Goal: Task Accomplishment & Management: Manage account settings

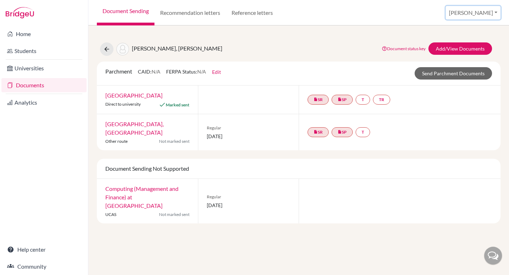
click at [486, 11] on button "[PERSON_NAME]" at bounding box center [473, 12] width 55 height 13
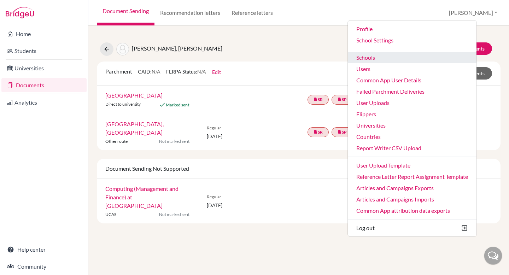
click at [411, 56] on link "Schools" at bounding box center [412, 57] width 129 height 11
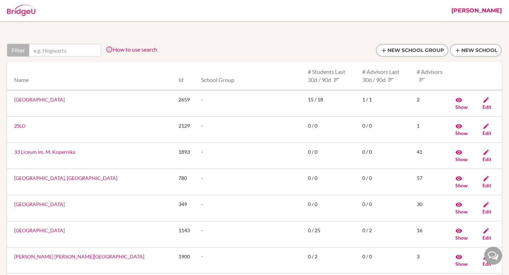
click at [75, 45] on input "text" at bounding box center [65, 50] width 72 height 13
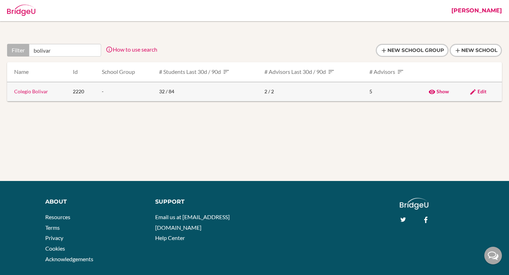
type input "bolivar"
click at [28, 93] on link "Colegio Bolivar" at bounding box center [31, 91] width 34 height 6
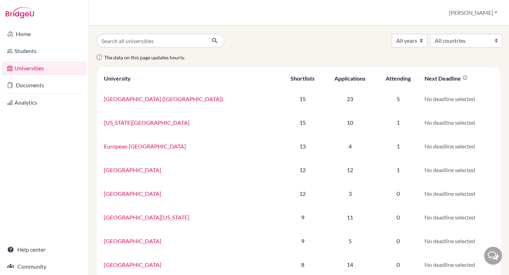
click at [478, 20] on div "Universities Federico Profile School Settings Admin Schools Users Common App Us…" at bounding box center [298, 12] width 421 height 25
click at [480, 12] on button "[PERSON_NAME]" at bounding box center [473, 12] width 55 height 13
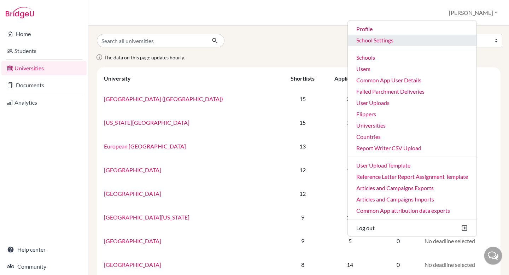
click at [430, 37] on link "School Settings" at bounding box center [412, 40] width 129 height 11
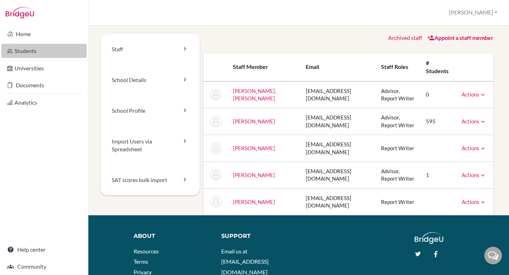
click at [46, 53] on link "Students" at bounding box center [43, 51] width 85 height 14
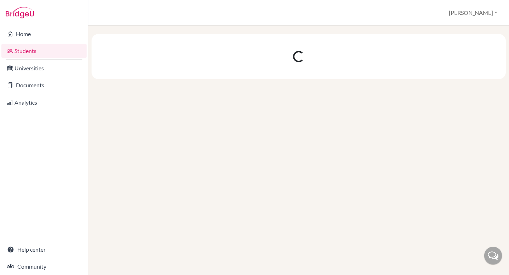
click at [476, 14] on button "[PERSON_NAME]" at bounding box center [473, 12] width 55 height 13
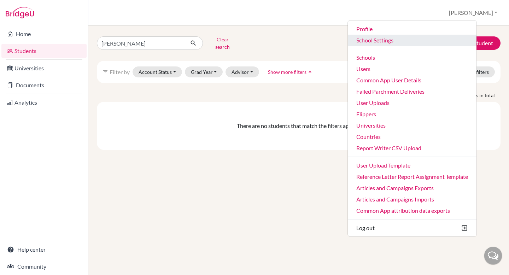
click at [424, 41] on link "School Settings" at bounding box center [412, 40] width 129 height 11
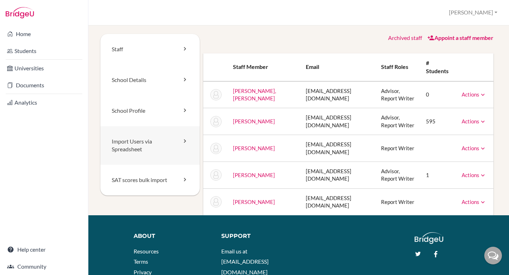
click at [128, 141] on link "Import Users via Spreadsheet" at bounding box center [149, 145] width 99 height 39
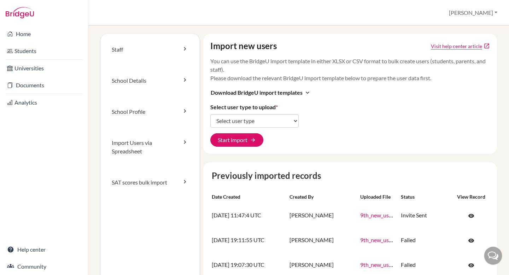
click at [23, 11] on img at bounding box center [20, 12] width 28 height 11
click at [16, 13] on img at bounding box center [20, 12] width 28 height 11
click at [482, 16] on button "[PERSON_NAME]" at bounding box center [473, 12] width 55 height 13
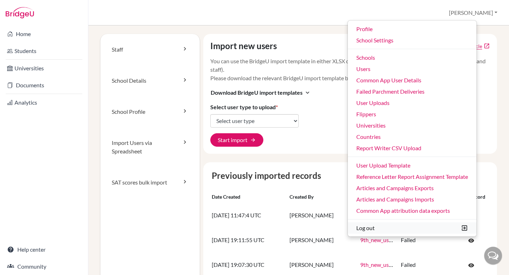
click at [400, 222] on button "Log out" at bounding box center [412, 227] width 129 height 11
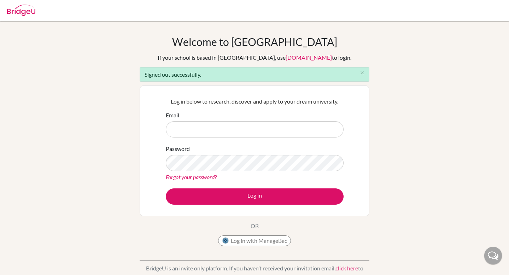
click at [208, 129] on input "Email" at bounding box center [255, 129] width 178 height 16
type input "[PERSON_NAME][EMAIL_ADDRESS][DOMAIN_NAME]"
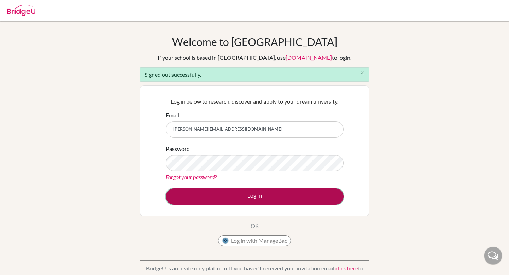
click at [231, 200] on button "Log in" at bounding box center [255, 196] width 178 height 16
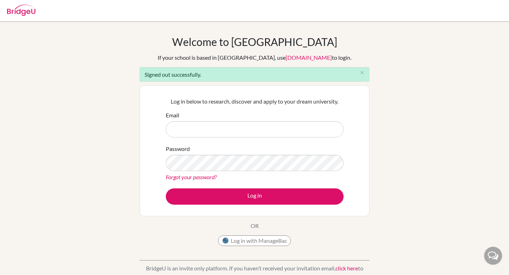
click at [214, 129] on input "Email" at bounding box center [255, 129] width 178 height 16
click at [223, 127] on input "federico.stamatti+student24@bridge-u.com" at bounding box center [255, 129] width 178 height 16
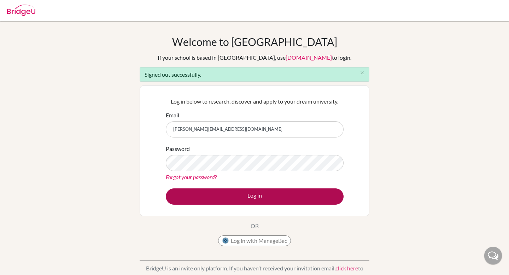
type input "federico.stamatti@bridge-u.com"
click at [225, 204] on button "Log in" at bounding box center [255, 196] width 178 height 16
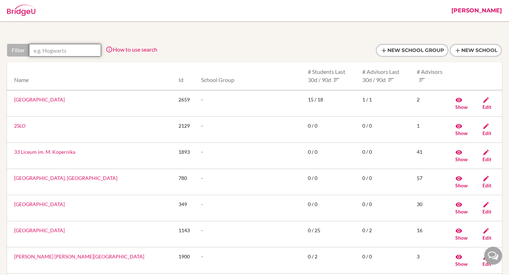
click at [45, 50] on input "text" at bounding box center [65, 50] width 72 height 13
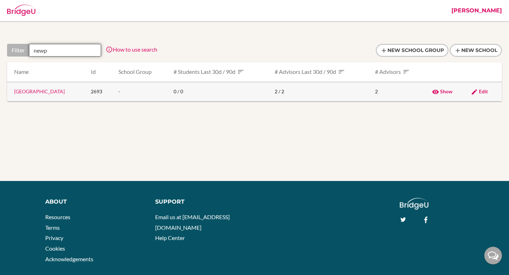
type input "newp"
click at [37, 93] on link "Newport School" at bounding box center [39, 91] width 51 height 6
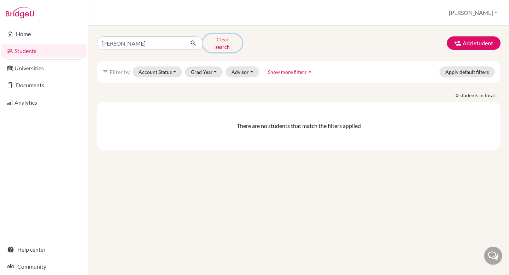
click at [215, 41] on button "Clear search" at bounding box center [222, 43] width 39 height 18
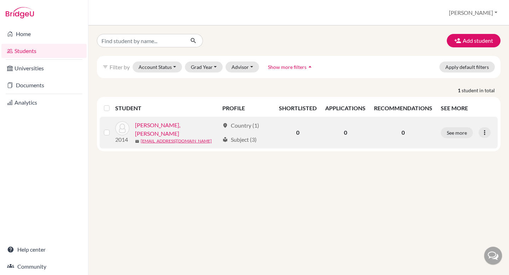
click at [187, 128] on link "[PERSON_NAME], [PERSON_NAME]" at bounding box center [177, 129] width 85 height 17
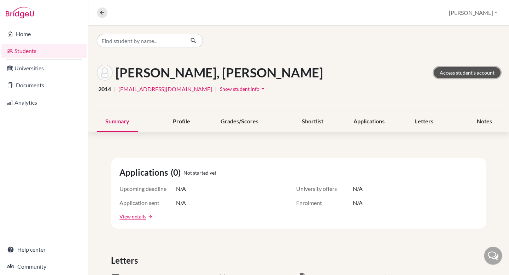
click at [479, 73] on link "Access student's account" at bounding box center [467, 72] width 67 height 11
click at [50, 52] on link "Students" at bounding box center [43, 51] width 85 height 14
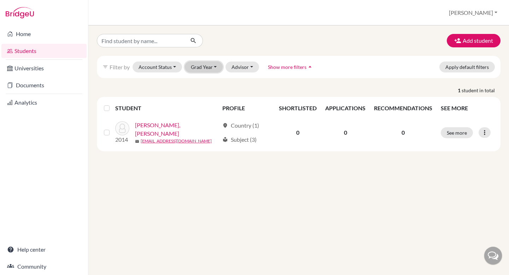
click at [209, 67] on button "Grad Year" at bounding box center [204, 67] width 38 height 11
click at [163, 67] on button "Account Status" at bounding box center [157, 67] width 49 height 11
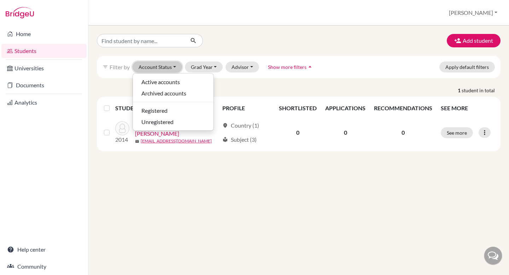
click at [163, 67] on button "Account Status" at bounding box center [157, 67] width 49 height 11
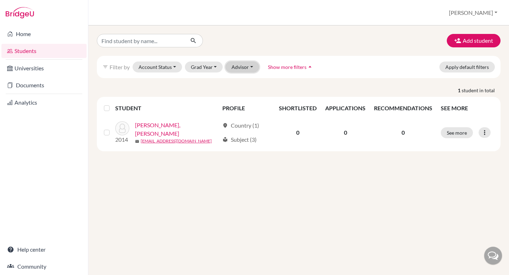
click at [235, 64] on button "Advisor" at bounding box center [243, 67] width 34 height 11
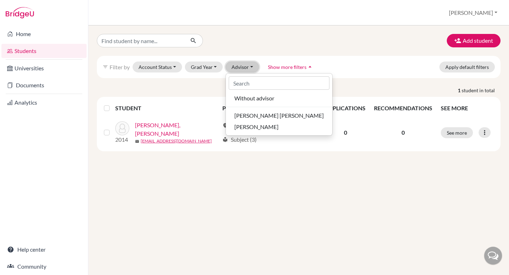
click at [235, 64] on button "Advisor" at bounding box center [243, 67] width 34 height 11
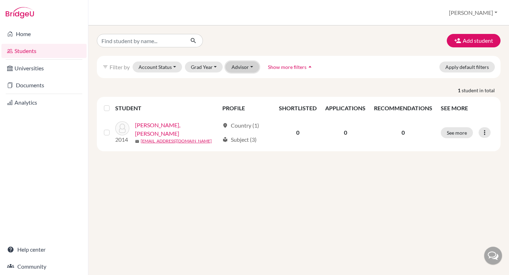
click at [235, 64] on button "Advisor" at bounding box center [243, 67] width 34 height 11
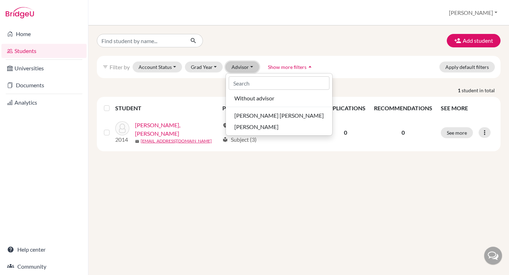
click at [235, 65] on button "Advisor" at bounding box center [243, 67] width 34 height 11
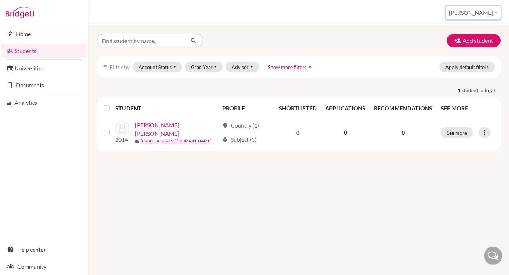
click at [481, 12] on button "[PERSON_NAME]" at bounding box center [473, 12] width 55 height 13
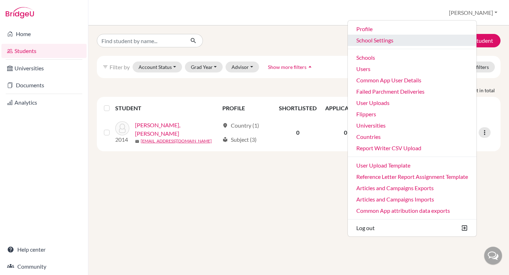
click at [414, 40] on link "School Settings" at bounding box center [412, 40] width 129 height 11
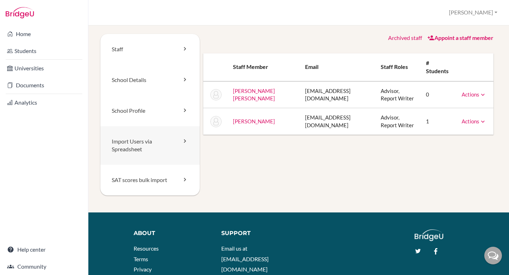
click at [142, 148] on link "Import Users via Spreadsheet" at bounding box center [149, 145] width 99 height 39
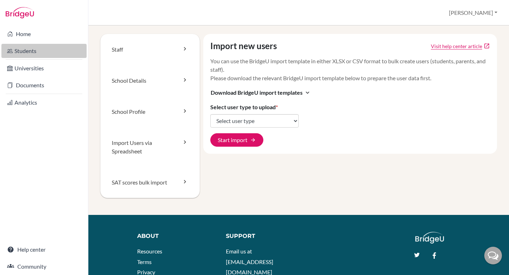
click at [22, 46] on link "Students" at bounding box center [43, 51] width 85 height 14
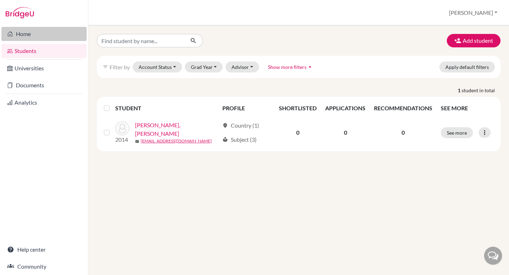
click at [39, 37] on link "Home" at bounding box center [43, 34] width 85 height 14
click at [478, 16] on button "[PERSON_NAME]" at bounding box center [473, 12] width 55 height 13
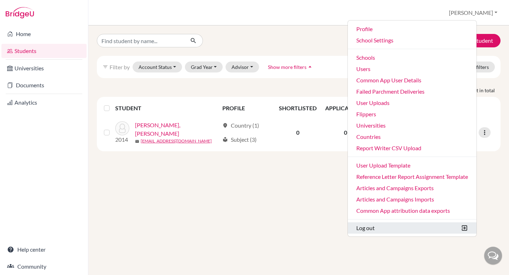
click at [386, 225] on button "Log out" at bounding box center [412, 227] width 129 height 11
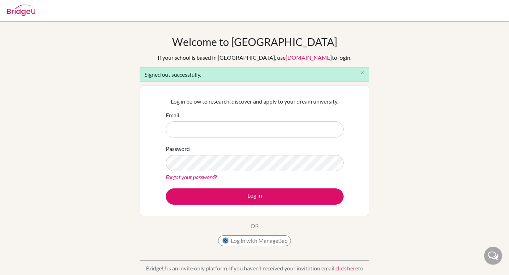
click at [360, 74] on icon "close" at bounding box center [362, 72] width 5 height 5
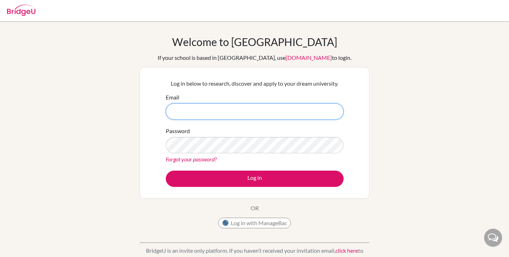
click at [245, 113] on input "Email" at bounding box center [255, 111] width 178 height 16
type input "[PERSON_NAME][EMAIL_ADDRESS][DOMAIN_NAME]"
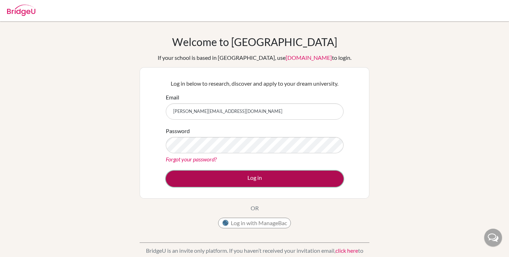
click at [267, 178] on button "Log in" at bounding box center [255, 178] width 178 height 16
